Goal: Task Accomplishment & Management: Use online tool/utility

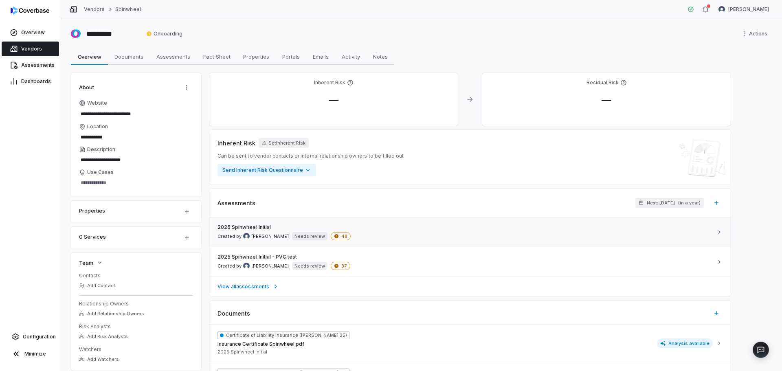
click at [370, 233] on div "2025 Spinwheel Initial Created by Dani Vattuone Needs review 48" at bounding box center [464, 232] width 495 height 16
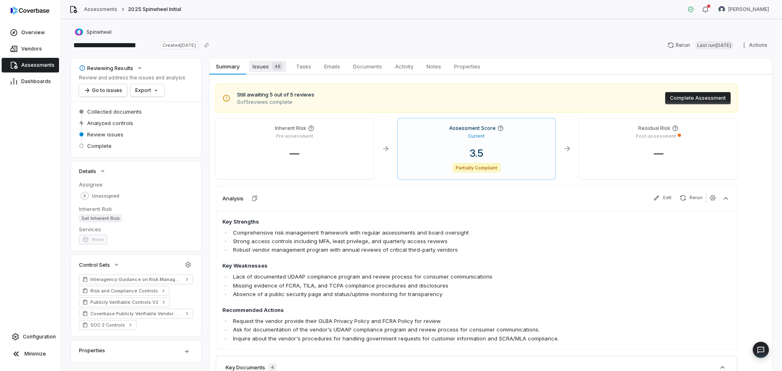
click at [264, 66] on span "Issues 48" at bounding box center [267, 66] width 37 height 11
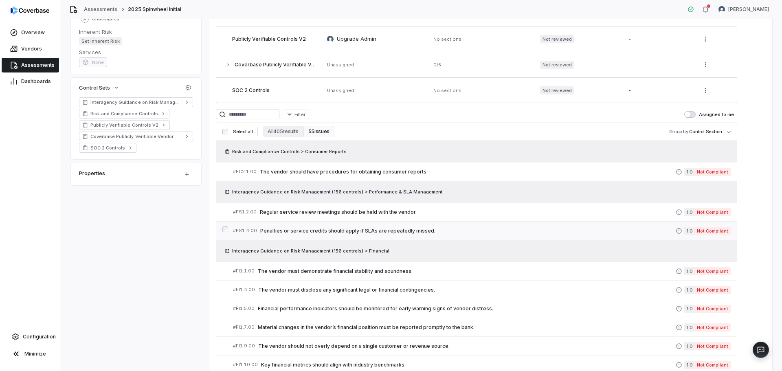
scroll to position [163, 0]
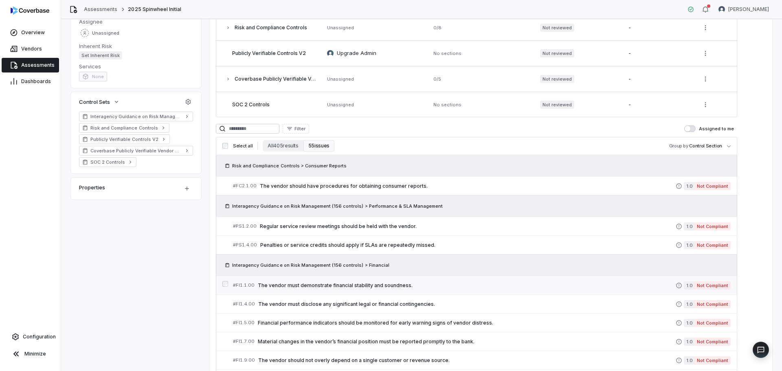
click at [354, 283] on span "The vendor must demonstrate financial stability and soundness." at bounding box center [467, 285] width 418 height 7
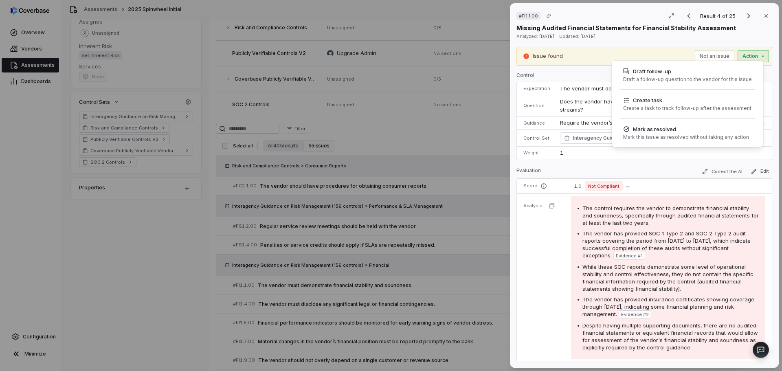
click at [733, 54] on div "# FI1.1.00 Result 4 of 25 Close Missing Audited Financial Statements for Financ…" at bounding box center [391, 185] width 782 height 371
click at [696, 106] on div "Create a task to track follow-up after the assessment" at bounding box center [687, 108] width 128 height 7
type textarea "*"
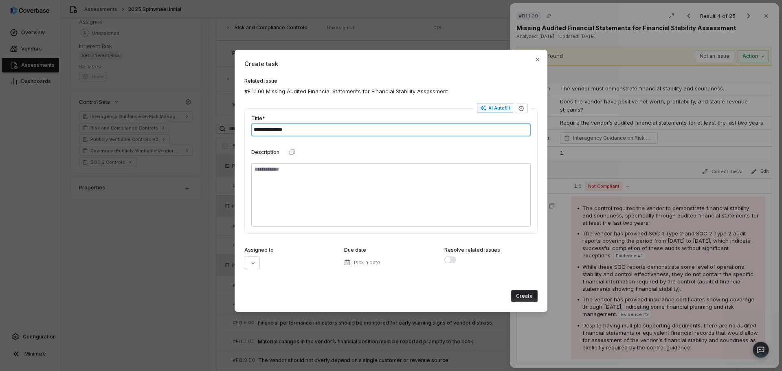
type input "**********"
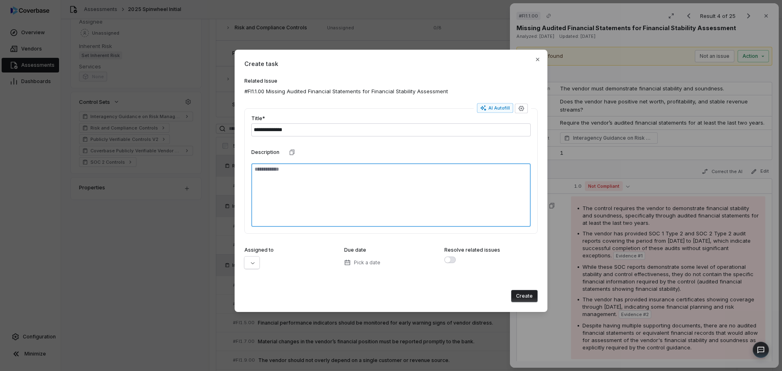
click at [315, 190] on textarea at bounding box center [390, 195] width 279 height 64
click at [261, 259] on div at bounding box center [290, 263] width 93 height 12
click at [249, 262] on button "button" at bounding box center [251, 263] width 15 height 12
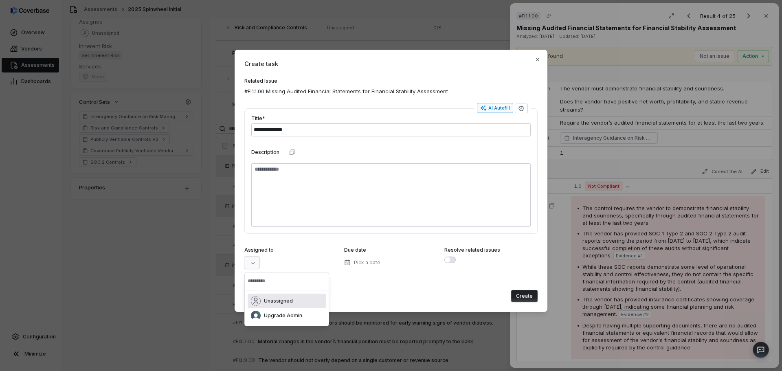
click at [285, 282] on input "text" at bounding box center [287, 281] width 78 height 18
type input "*"
click at [427, 286] on div "Create" at bounding box center [390, 293] width 293 height 17
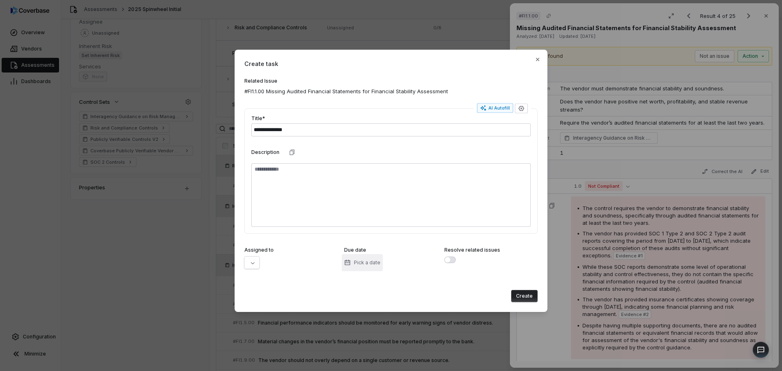
click at [371, 264] on span "Pick a date" at bounding box center [367, 262] width 26 height 7
click at [332, 197] on button "13" at bounding box center [332, 196] width 15 height 15
click at [519, 296] on button "Create" at bounding box center [524, 296] width 26 height 12
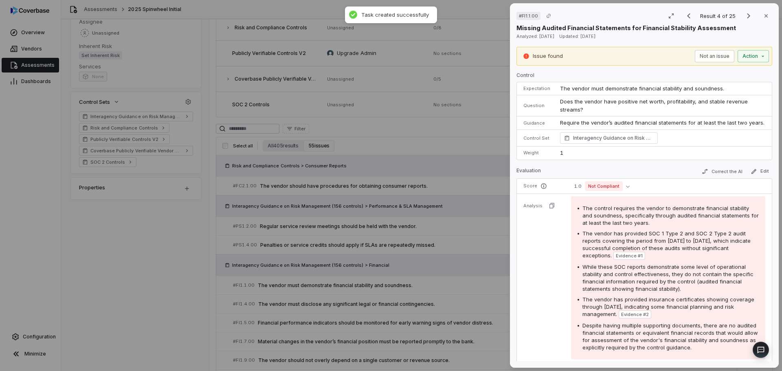
click at [745, 21] on div "Result 4 of 25 Close" at bounding box center [727, 16] width 92 height 12
click at [745, 18] on icon "Next result" at bounding box center [749, 16] width 10 height 10
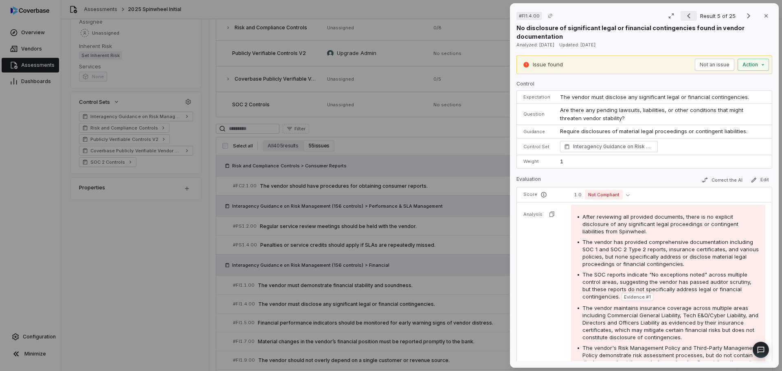
click at [684, 16] on icon "Previous result" at bounding box center [689, 16] width 10 height 10
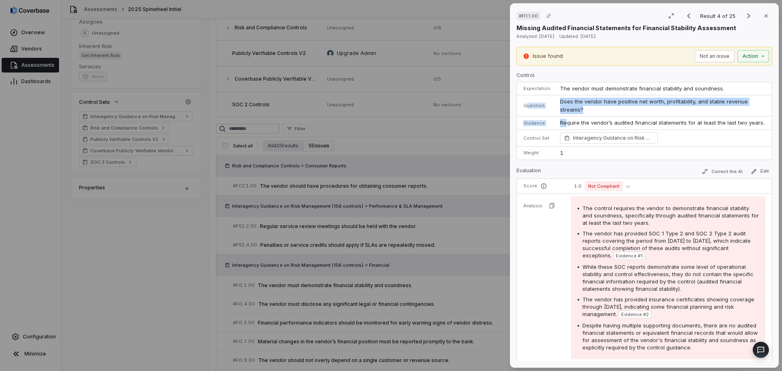
drag, startPoint x: 556, startPoint y: 118, endPoint x: 565, endPoint y: 149, distance: 32.6
click at [566, 139] on tbody "Expectation The vendor must demonstrate financial stability and soundness. Ques…" at bounding box center [644, 120] width 255 height 77
click at [747, 17] on icon "Next result" at bounding box center [748, 15] width 3 height 5
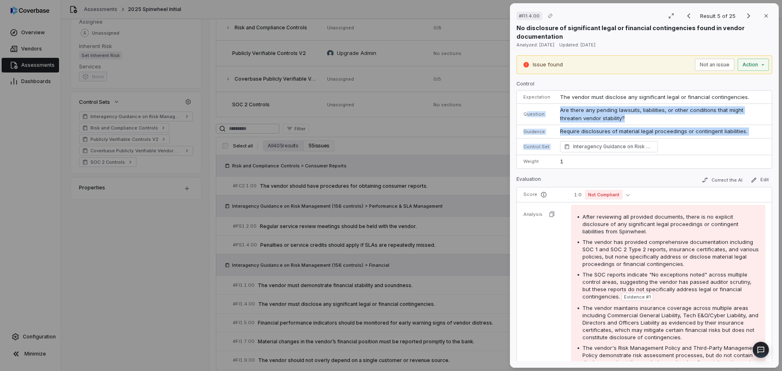
click at [711, 150] on div "Interagency Guidance on Risk Management (156 controls) Financial" at bounding box center [662, 146] width 205 height 11
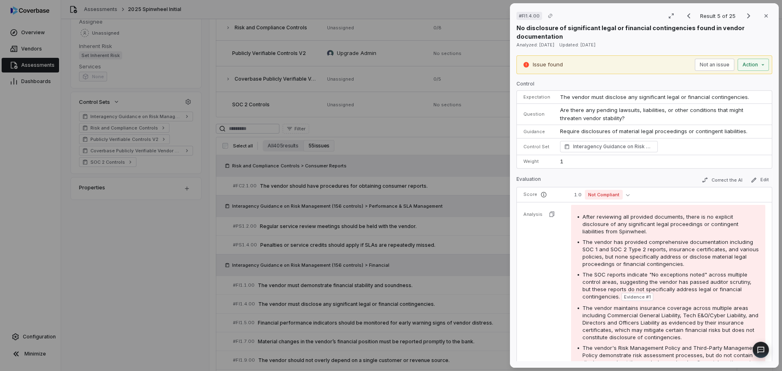
click at [694, 14] on div "Result 5 of 25 Close" at bounding box center [727, 16] width 92 height 12
click at [690, 15] on icon "Previous result" at bounding box center [689, 16] width 10 height 10
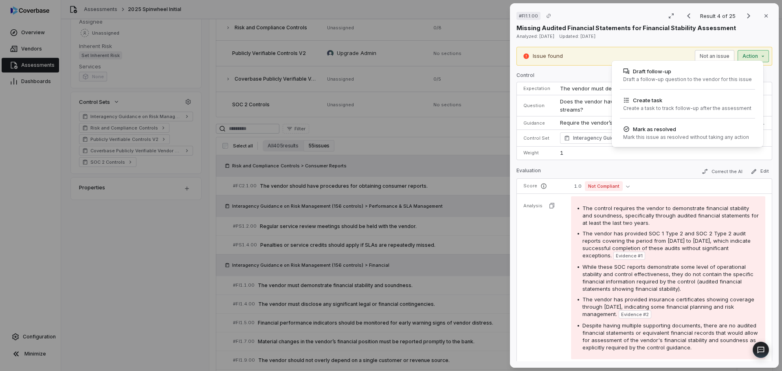
click at [751, 57] on div "# FI1.1.00 Result 4 of 25 Close Missing Audited Financial Statements for Financ…" at bounding box center [391, 185] width 782 height 371
click at [666, 101] on div "Create task" at bounding box center [687, 100] width 128 height 8
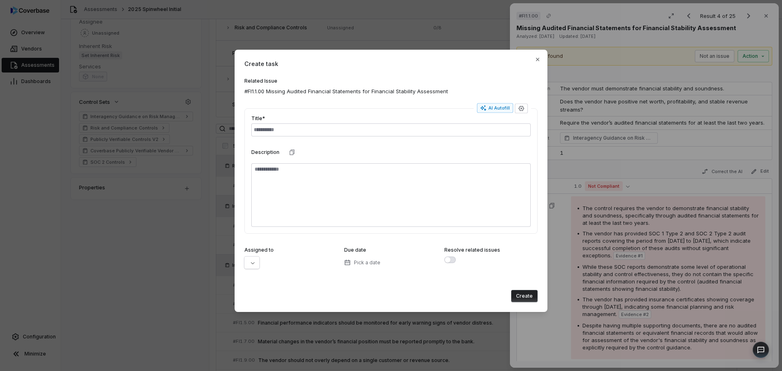
drag, startPoint x: 440, startPoint y: 265, endPoint x: 458, endPoint y: 255, distance: 20.1
click at [441, 262] on div "Assigned to Due date Pick a date Resolve related issues" at bounding box center [390, 261] width 293 height 29
click at [450, 259] on span "button" at bounding box center [448, 260] width 6 height 6
click at [449, 260] on button "button" at bounding box center [449, 260] width 11 height 7
click at [449, 260] on span "button" at bounding box center [448, 260] width 6 height 6
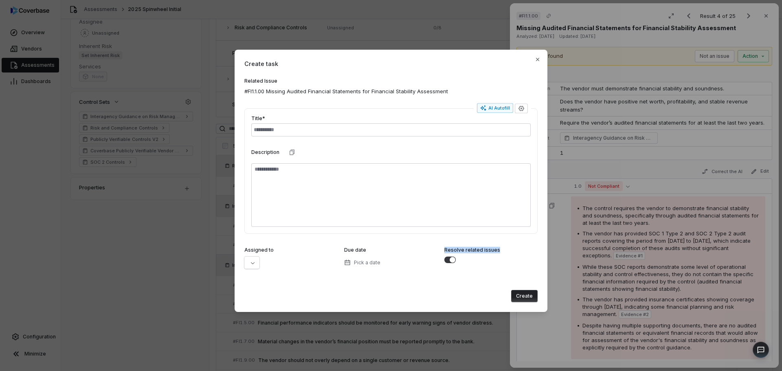
click at [447, 260] on button "button" at bounding box center [449, 260] width 11 height 7
type textarea "*"
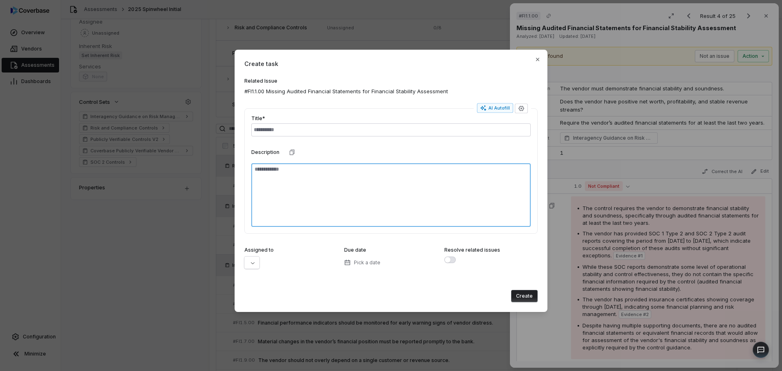
click at [298, 192] on textarea at bounding box center [390, 195] width 279 height 64
drag, startPoint x: 250, startPoint y: 259, endPoint x: 317, endPoint y: 259, distance: 67.6
click at [253, 259] on button "button" at bounding box center [251, 263] width 15 height 12
click at [354, 181] on textarea at bounding box center [390, 195] width 279 height 64
click at [523, 113] on div "AI Autofill Title* Description" at bounding box center [390, 170] width 293 height 125
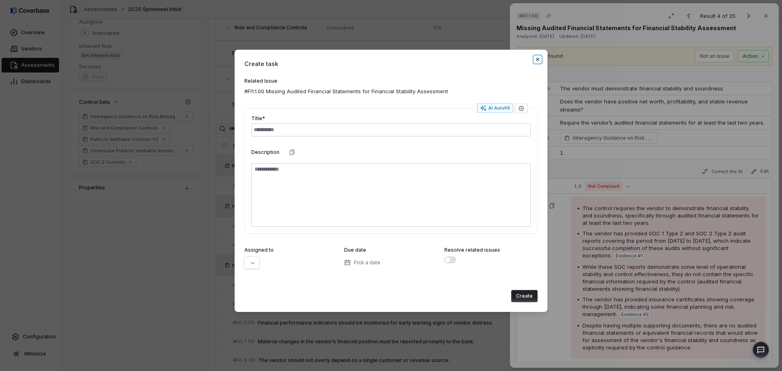
click at [536, 59] on icon "button" at bounding box center [537, 59] width 7 height 7
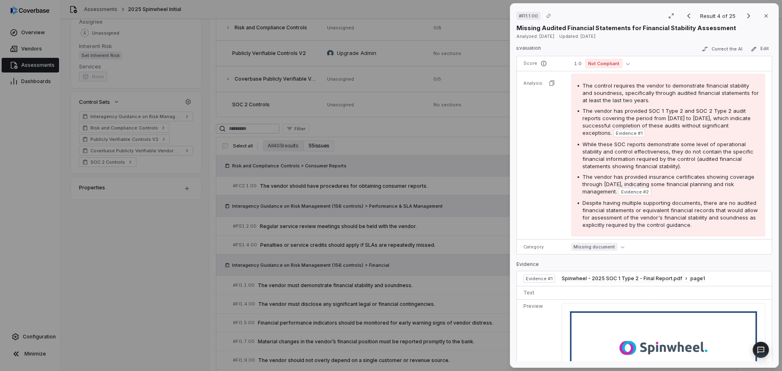
scroll to position [244, 0]
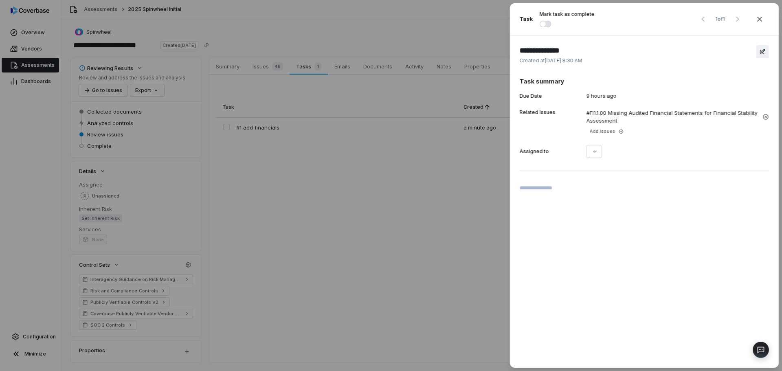
click at [761, 52] on icon "button" at bounding box center [762, 51] width 7 height 7
type textarea "*"
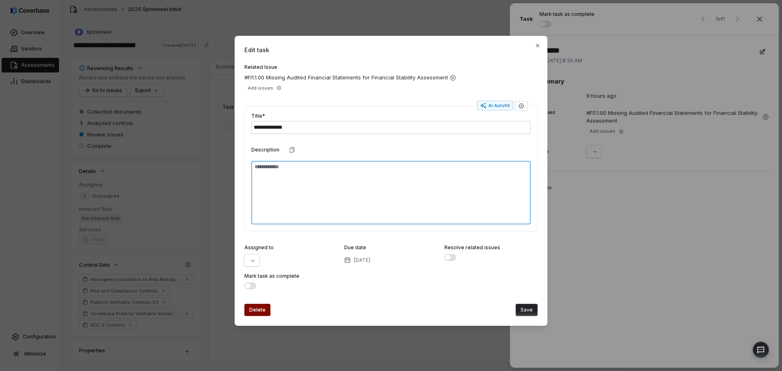
click at [316, 175] on textarea at bounding box center [390, 193] width 279 height 64
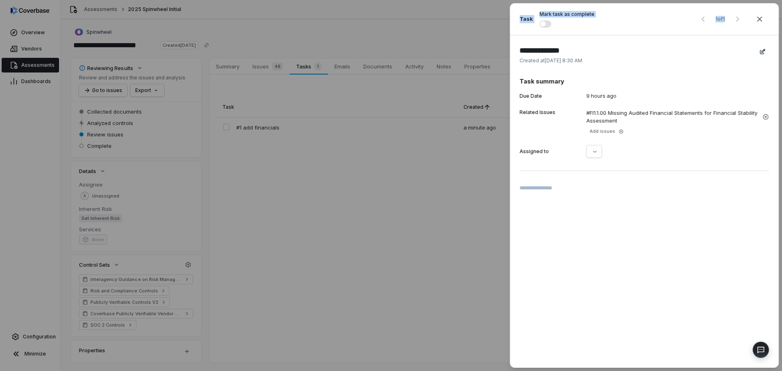
drag, startPoint x: 534, startPoint y: 39, endPoint x: 530, endPoint y: 50, distance: 11.7
click at [381, 174] on div "**********" at bounding box center [391, 185] width 782 height 371
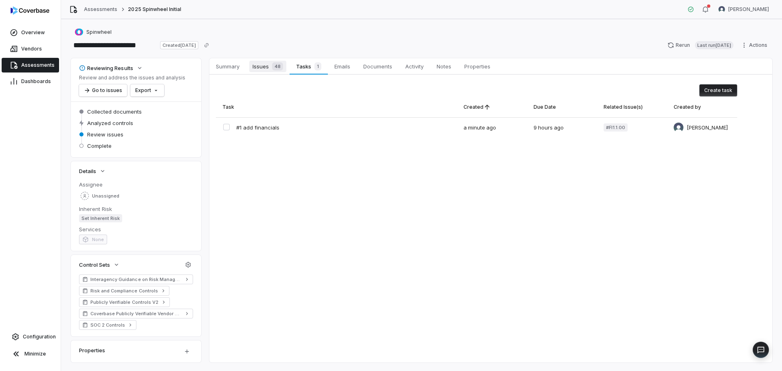
click at [264, 66] on span "Issues 48" at bounding box center [267, 66] width 37 height 11
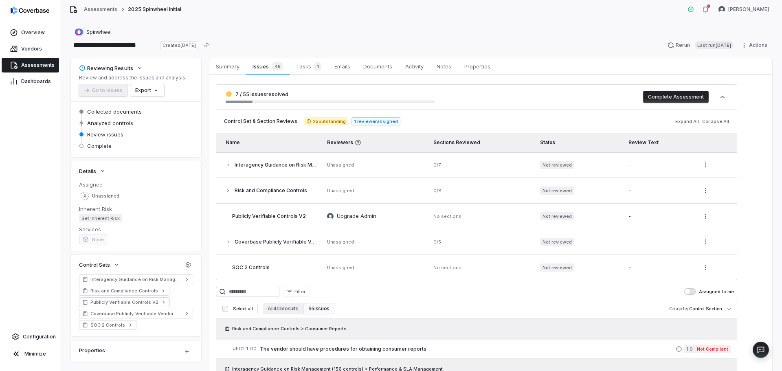
click at [33, 64] on span "Assessments" at bounding box center [37, 65] width 33 height 7
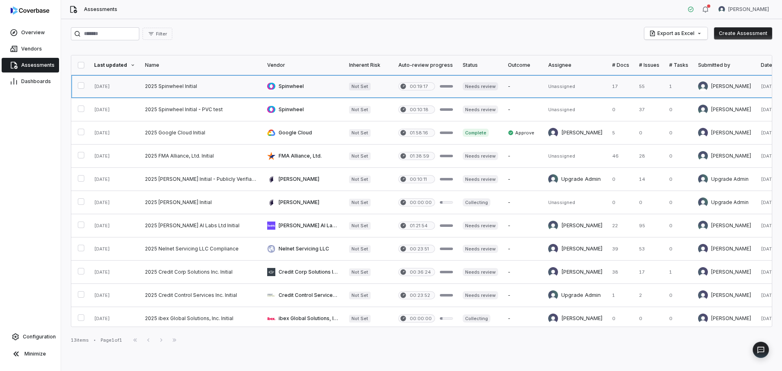
click at [223, 86] on link at bounding box center [201, 86] width 122 height 23
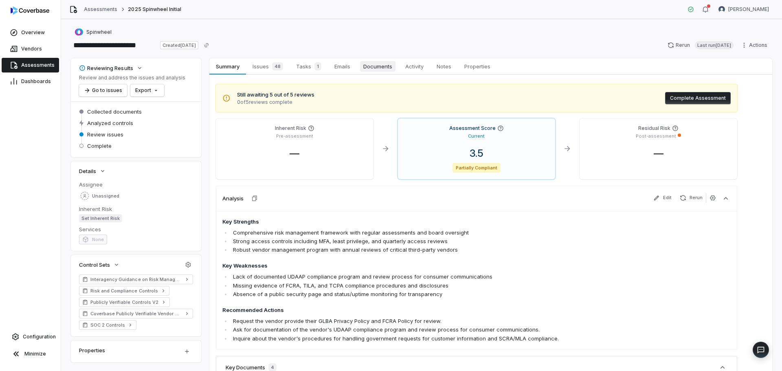
click at [378, 66] on span "Documents" at bounding box center [377, 66] width 35 height 11
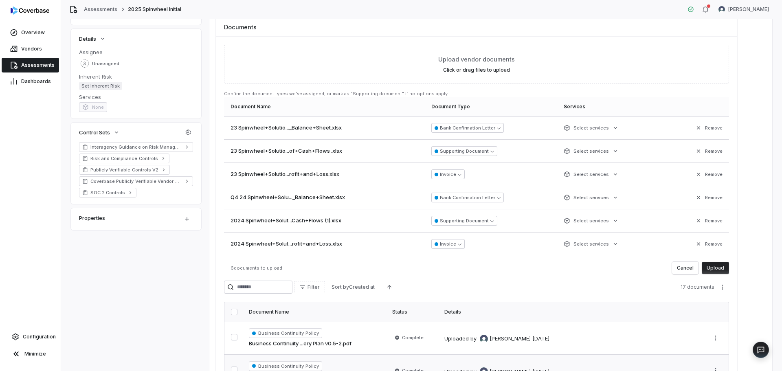
scroll to position [122, 0]
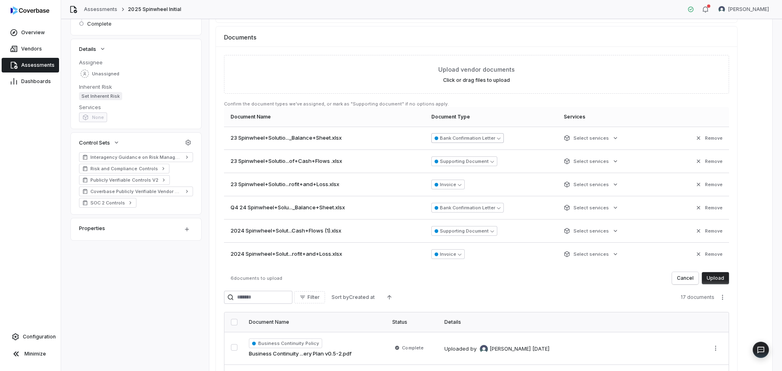
click at [491, 138] on button "Bank Confirmation Letter" at bounding box center [467, 138] width 72 height 10
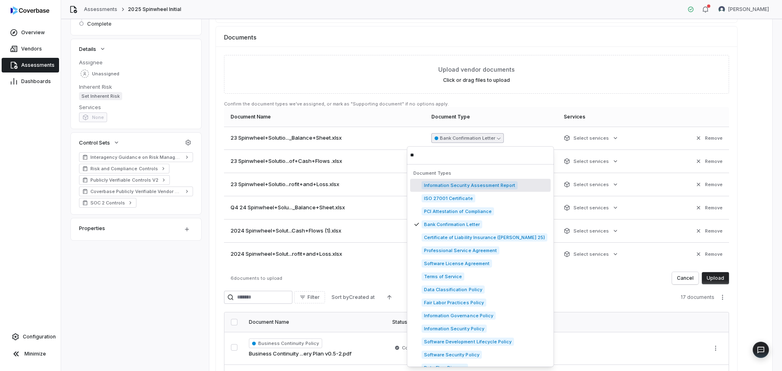
type input "*"
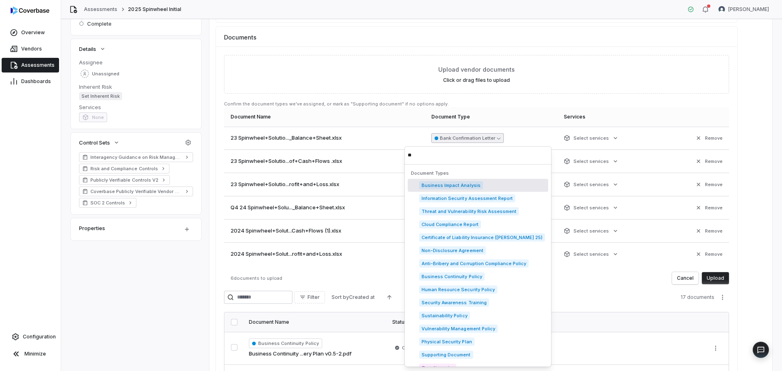
type input "*"
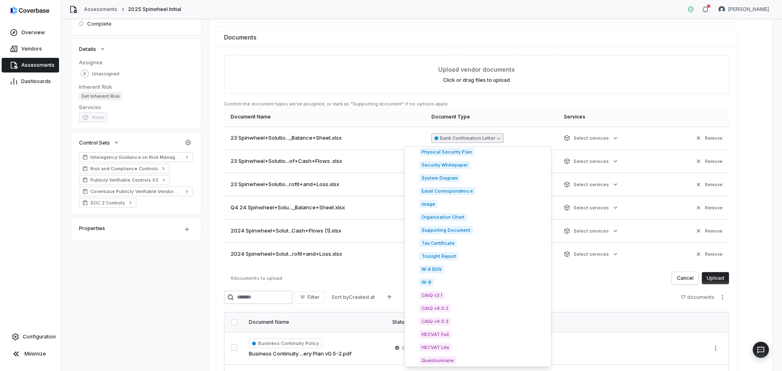
scroll to position [1182, 0]
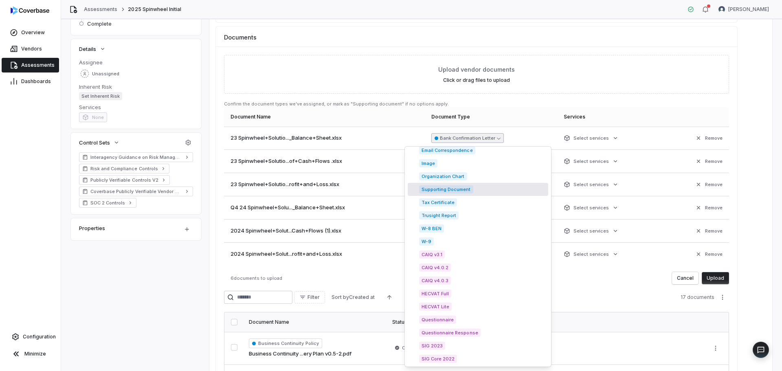
click at [436, 188] on span "Supporting Document" at bounding box center [446, 189] width 54 height 8
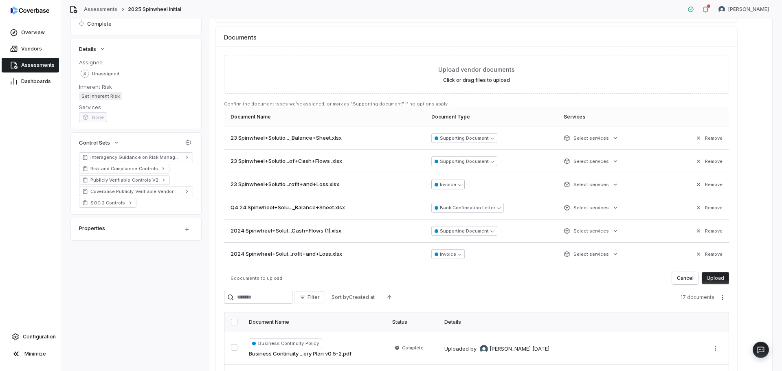
click at [457, 184] on button "Invoice" at bounding box center [447, 185] width 33 height 10
type input "**********"
click at [449, 231] on span "Supporting Document" at bounding box center [440, 232] width 54 height 8
click at [469, 207] on button "Bank Confirmation Letter" at bounding box center [467, 208] width 72 height 10
type input "*********"
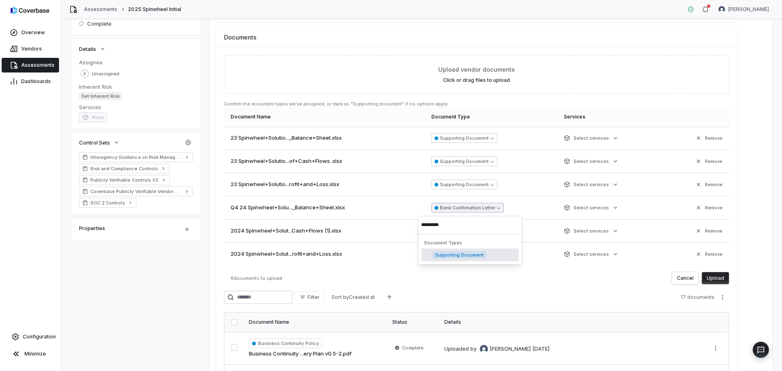
click at [458, 255] on span "Supporting Document" at bounding box center [460, 255] width 54 height 8
click at [461, 253] on button "Invoice" at bounding box center [451, 254] width 33 height 10
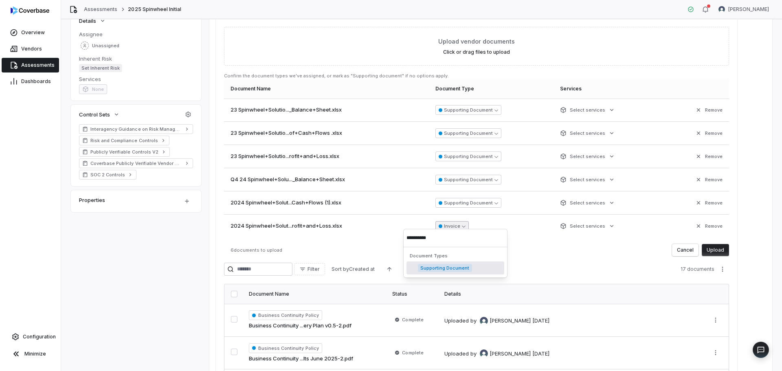
scroll to position [163, 0]
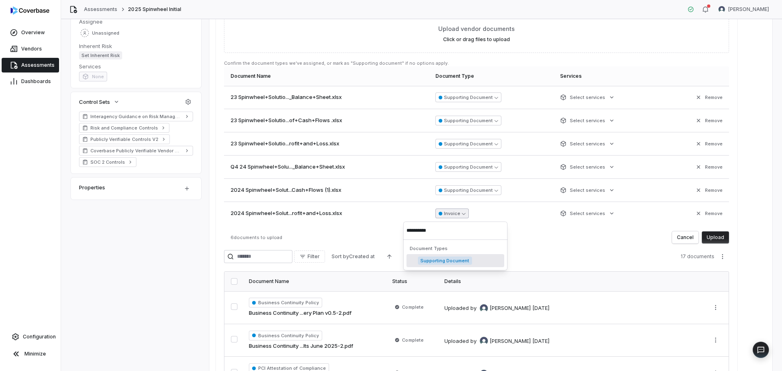
type input "**********"
click at [453, 262] on span "Supporting Document" at bounding box center [445, 261] width 54 height 8
click at [718, 237] on button "Upload" at bounding box center [715, 237] width 27 height 12
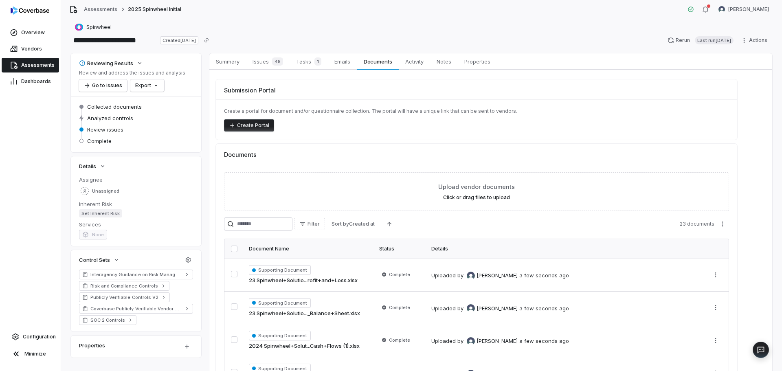
scroll to position [0, 0]
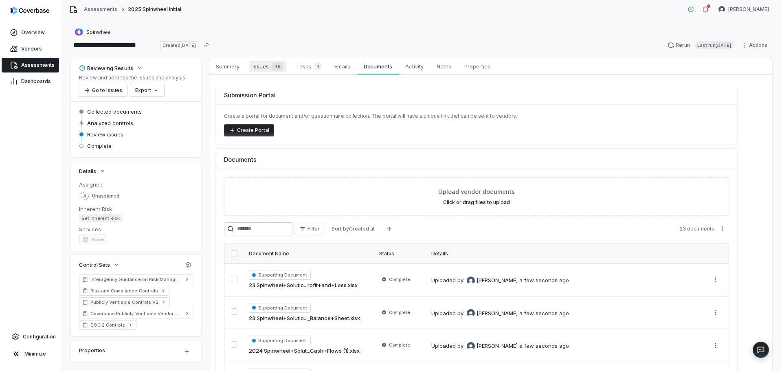
click at [269, 69] on div "48" at bounding box center [276, 66] width 14 height 8
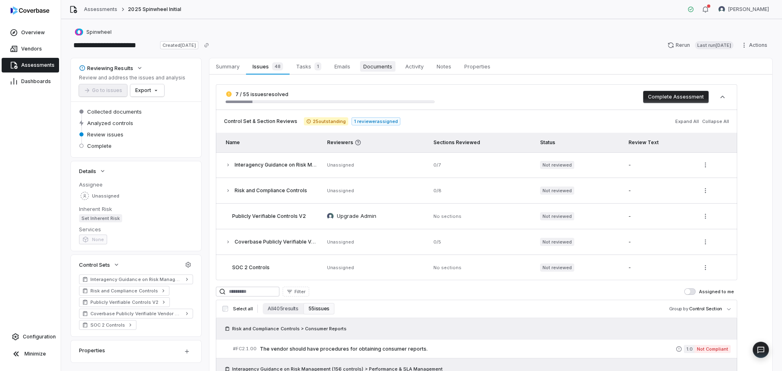
click at [380, 62] on span "Documents" at bounding box center [377, 66] width 35 height 11
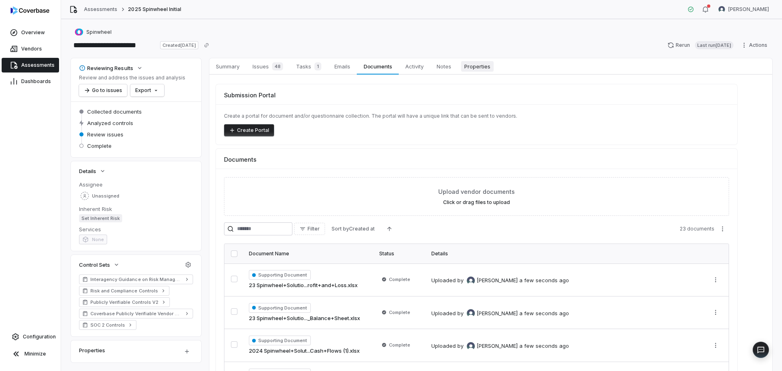
click at [494, 65] on link "Properties Properties" at bounding box center [477, 66] width 39 height 16
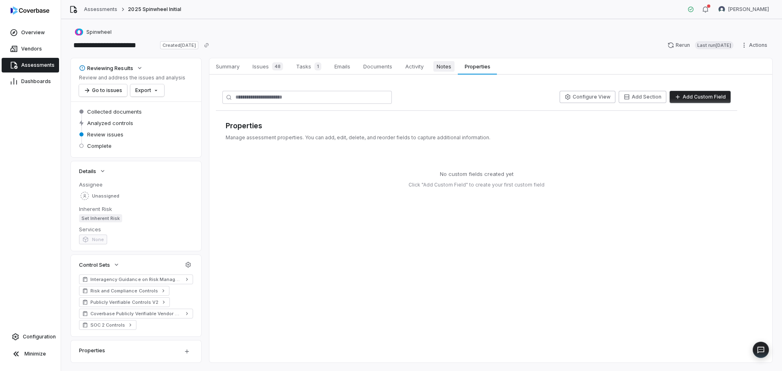
click at [433, 69] on link "Notes Notes" at bounding box center [444, 66] width 28 height 16
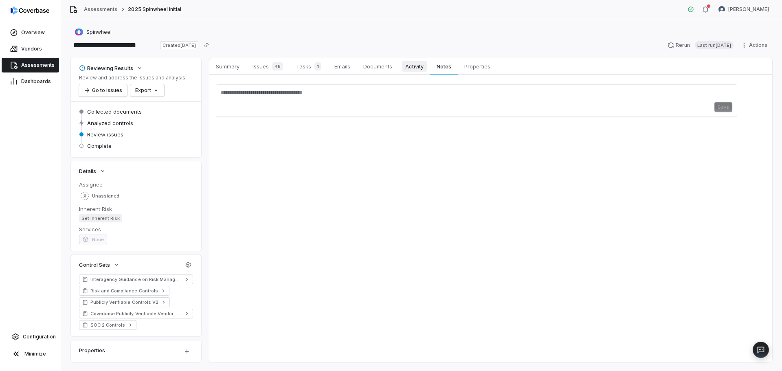
click at [406, 67] on span "Activity" at bounding box center [414, 66] width 25 height 11
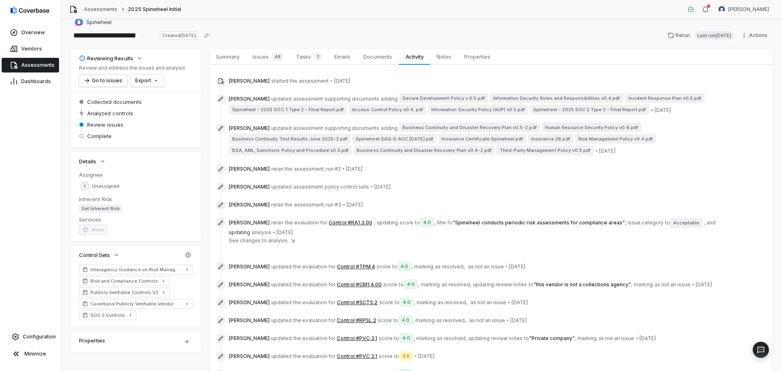
scroll to position [7, 0]
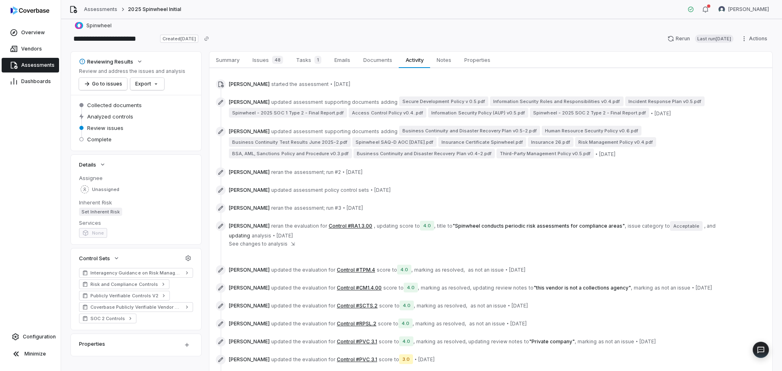
click at [30, 64] on span "Assessments" at bounding box center [37, 65] width 33 height 7
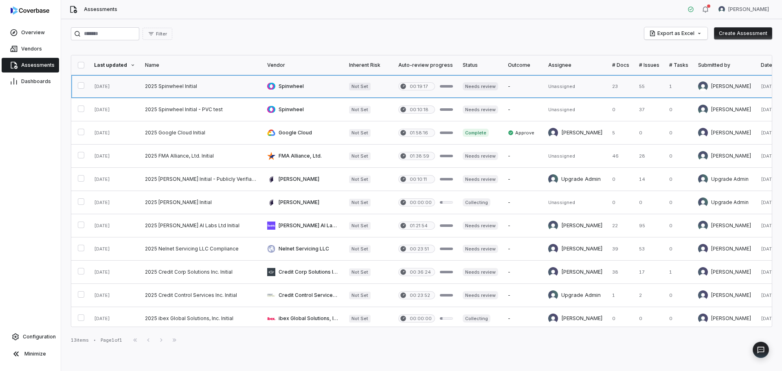
click at [153, 89] on link at bounding box center [201, 86] width 122 height 23
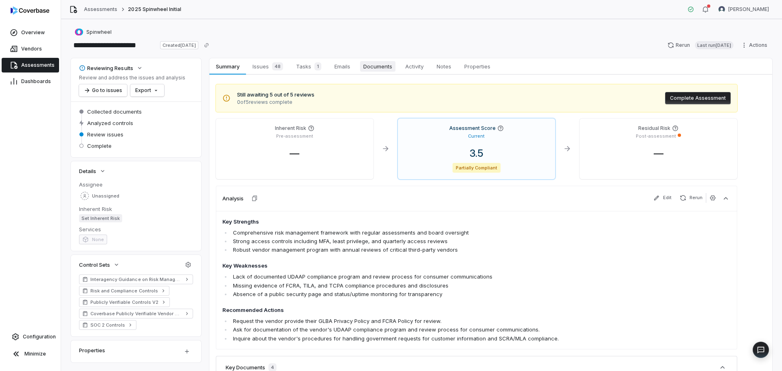
click at [375, 65] on span "Documents" at bounding box center [377, 66] width 35 height 11
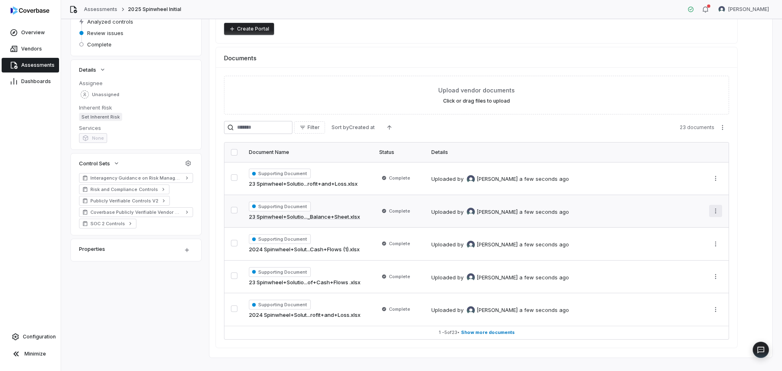
scroll to position [114, 0]
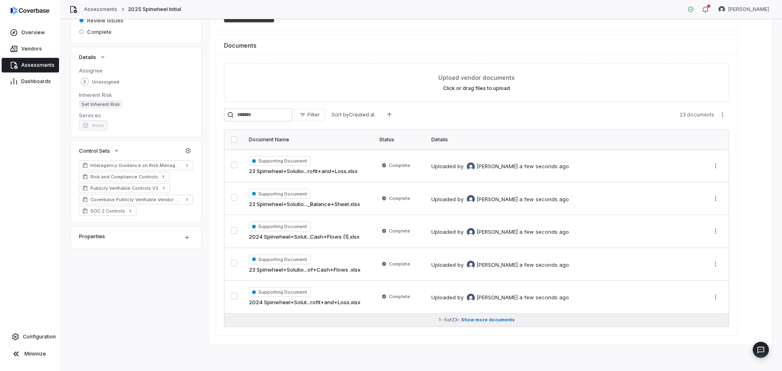
click at [490, 318] on span "Show more documents" at bounding box center [488, 320] width 54 height 6
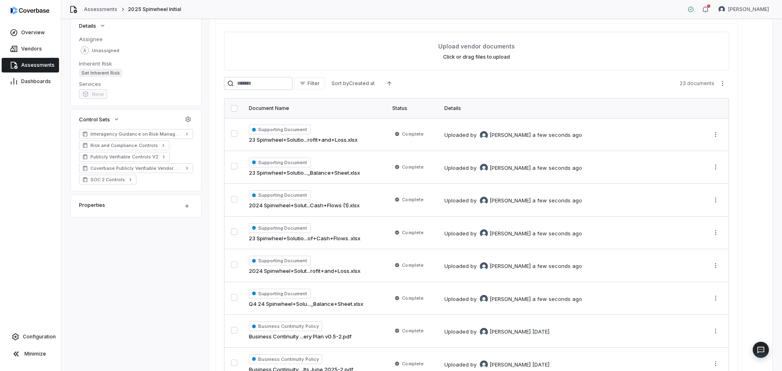
scroll to position [163, 0]
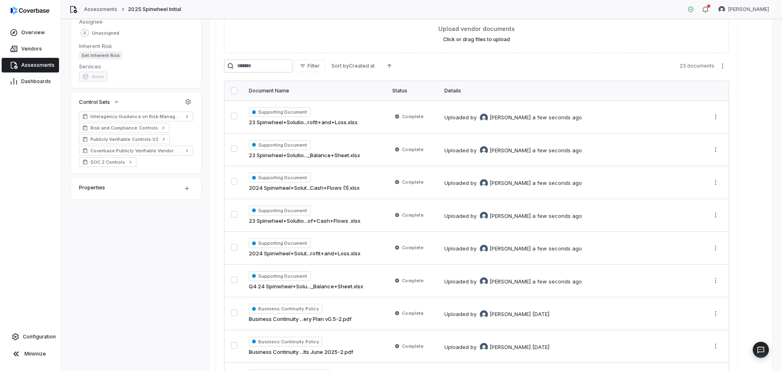
click at [172, 191] on div "Properties" at bounding box center [136, 189] width 130 height 22
click at [190, 190] on html "**********" at bounding box center [391, 185] width 782 height 371
click at [189, 191] on html "**********" at bounding box center [391, 185] width 782 height 371
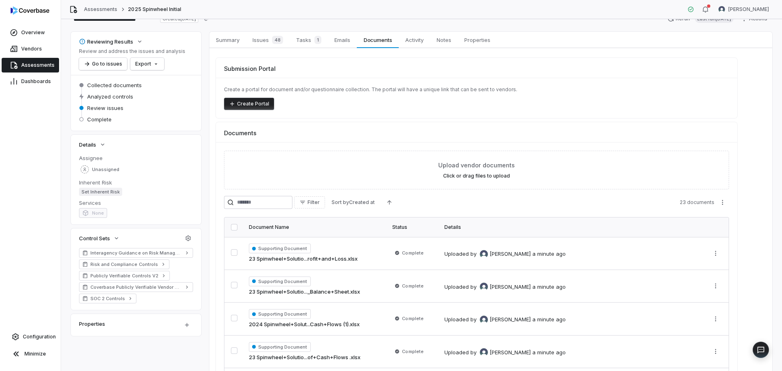
scroll to position [41, 0]
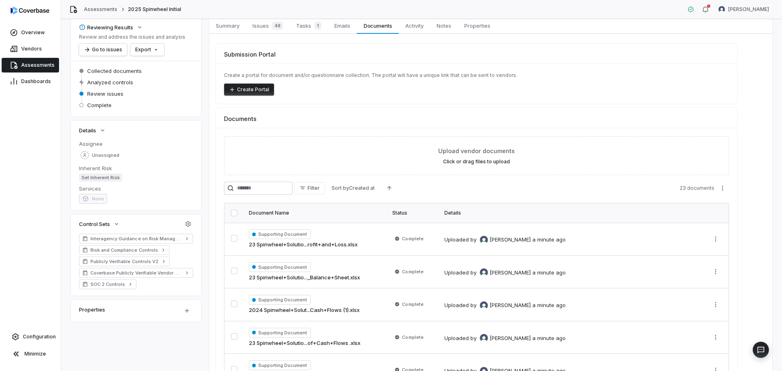
click at [37, 64] on span "Assessments" at bounding box center [37, 65] width 33 height 7
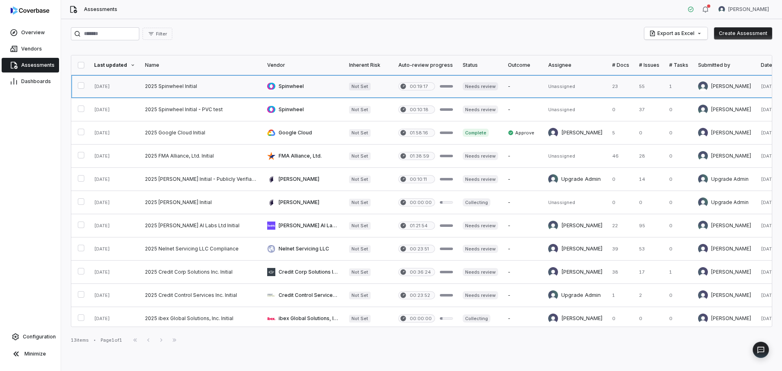
click at [187, 83] on link at bounding box center [201, 86] width 122 height 23
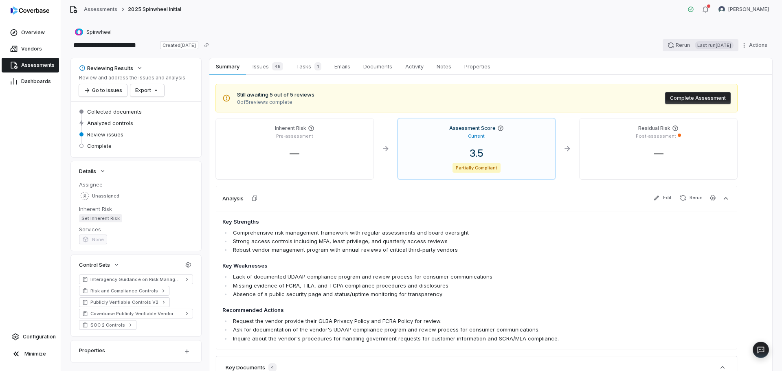
click at [673, 41] on button "Rerun Last run [DATE]" at bounding box center [701, 45] width 76 height 12
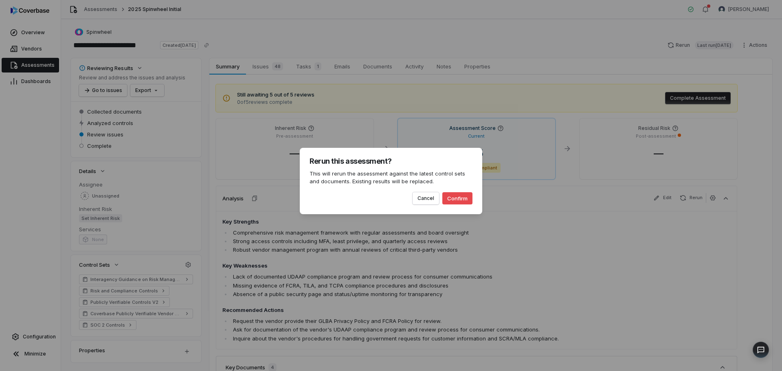
click at [462, 200] on button "Confirm" at bounding box center [457, 198] width 30 height 12
